Goal: Check status

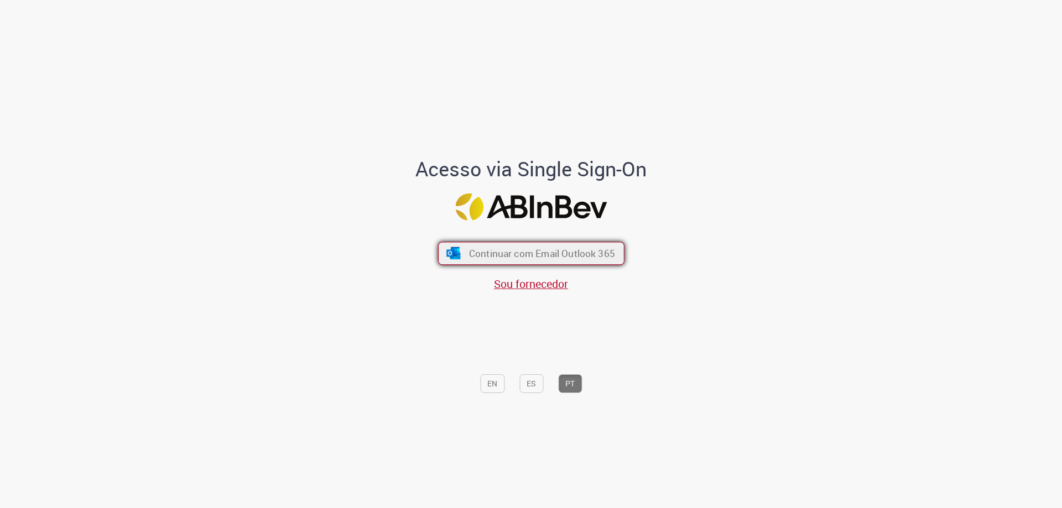
click at [559, 247] on span "Continuar com Email Outlook 365" at bounding box center [541, 253] width 146 height 13
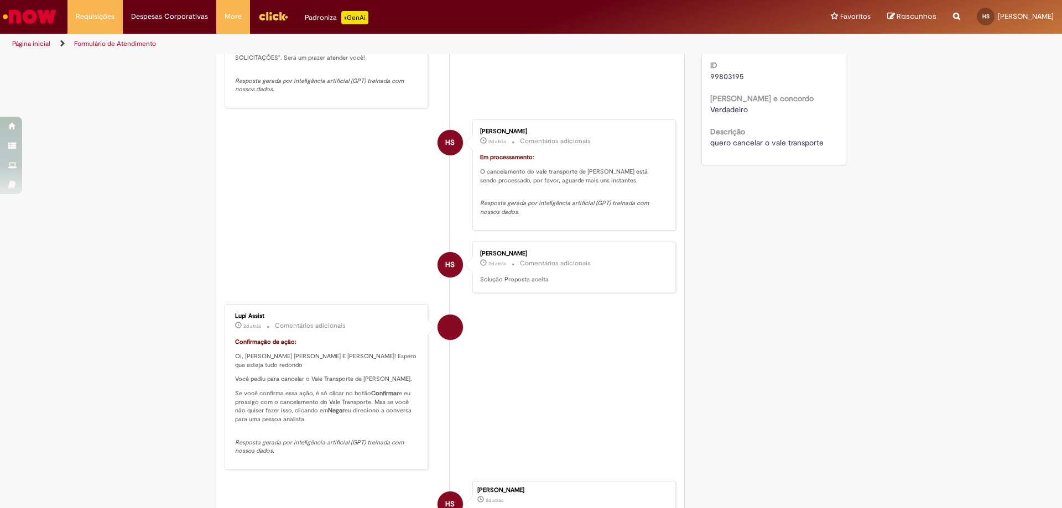
scroll to position [442, 0]
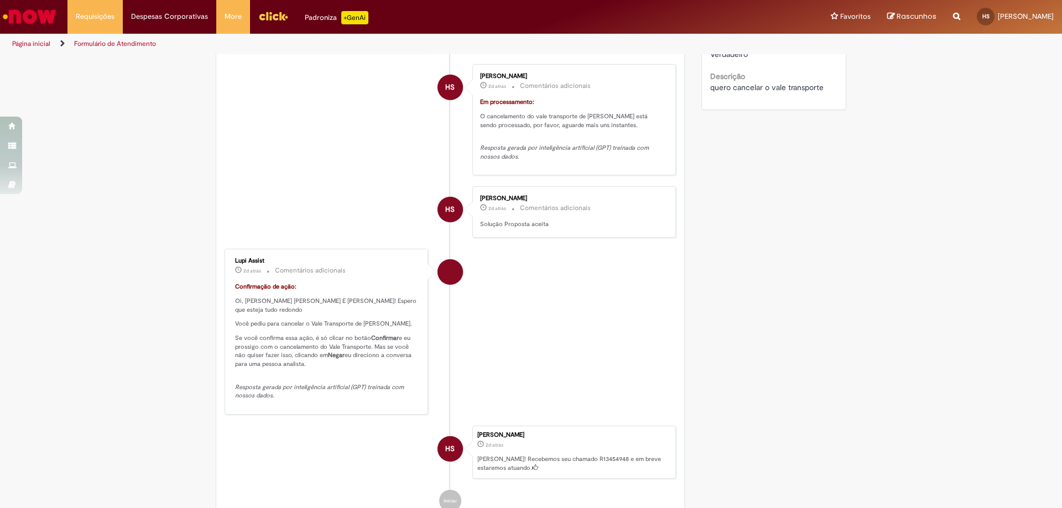
click at [376, 335] on strong "Confirmar" at bounding box center [385, 338] width 28 height 8
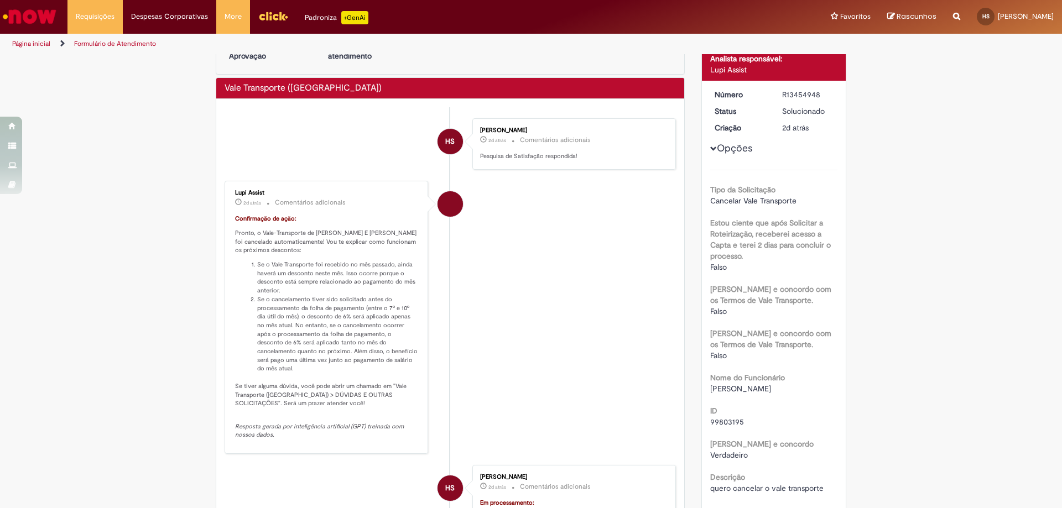
scroll to position [0, 0]
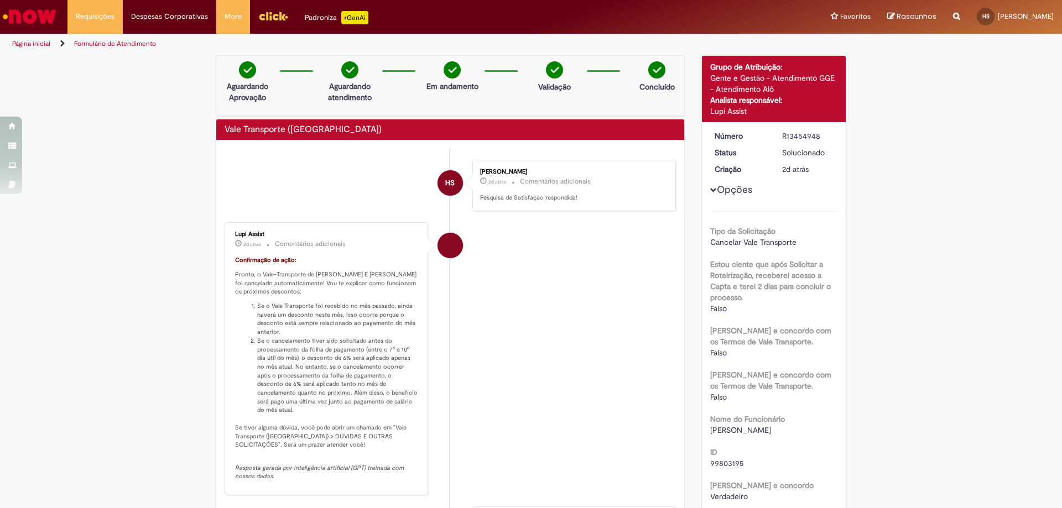
click at [710, 189] on span "Opções para R13454948" at bounding box center [713, 190] width 7 height 7
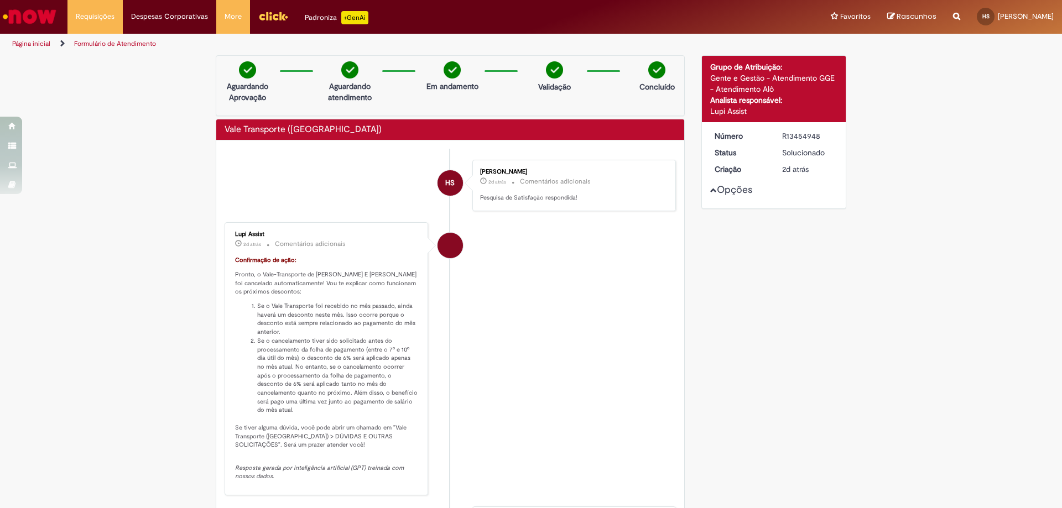
click at [710, 189] on span "Opções para R13454948" at bounding box center [713, 190] width 7 height 7
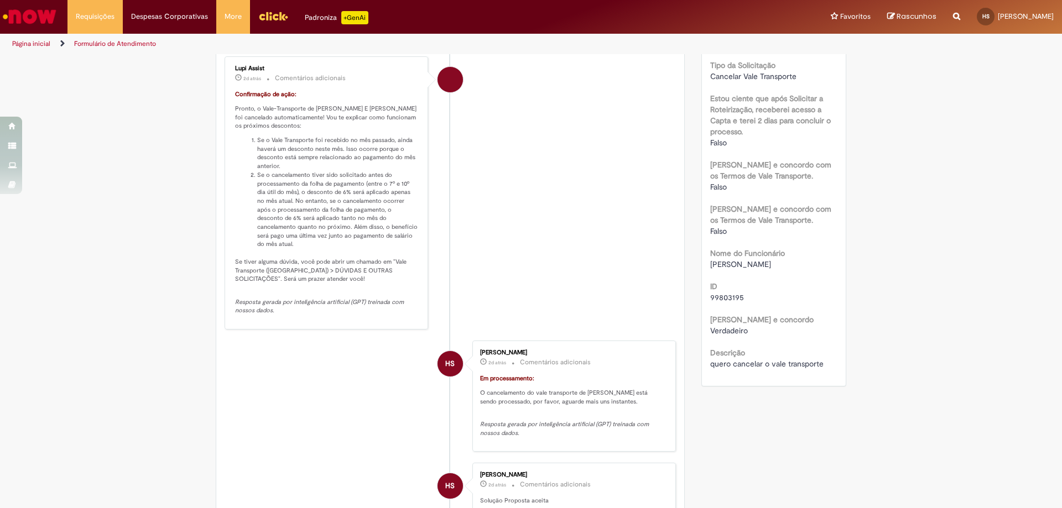
scroll to position [55, 0]
